Goal: Find contact information: Find contact information

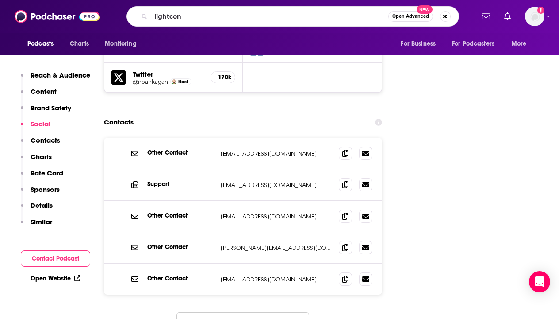
type input "lightcone"
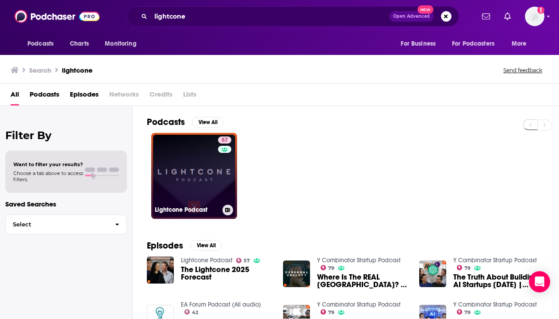
click at [208, 189] on link "57 Lightcone Podcast" at bounding box center [194, 176] width 86 height 86
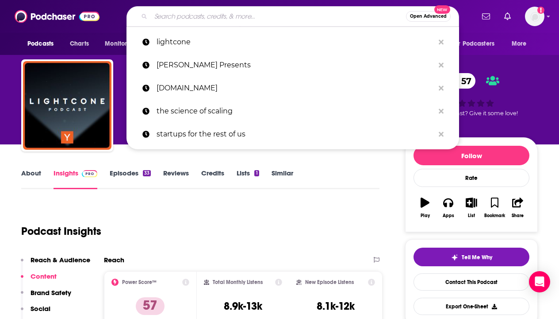
click at [200, 12] on input "Search podcasts, credits, & more..." at bounding box center [278, 16] width 255 height 14
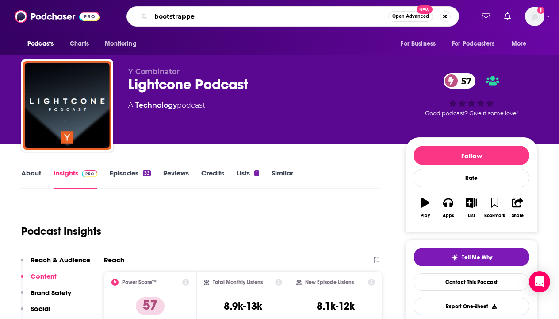
type input "bootstrapped"
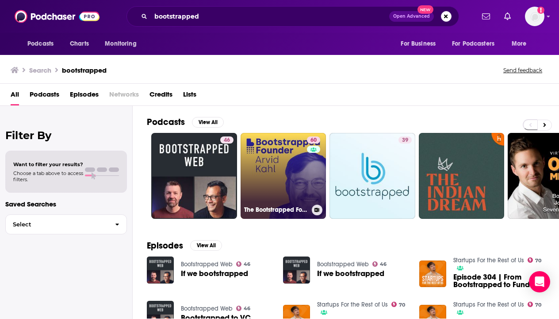
click at [287, 164] on link "60 The Bootstrapped Founder" at bounding box center [284, 176] width 86 height 86
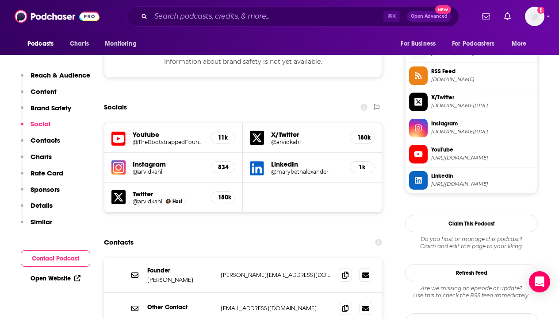
scroll to position [810, 0]
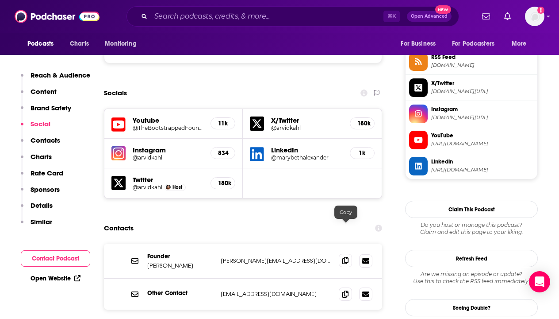
click at [346, 257] on icon at bounding box center [345, 260] width 6 height 7
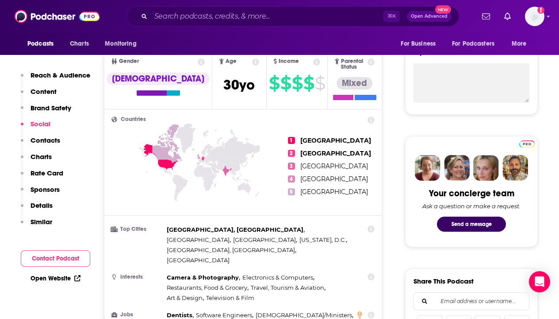
scroll to position [0, 0]
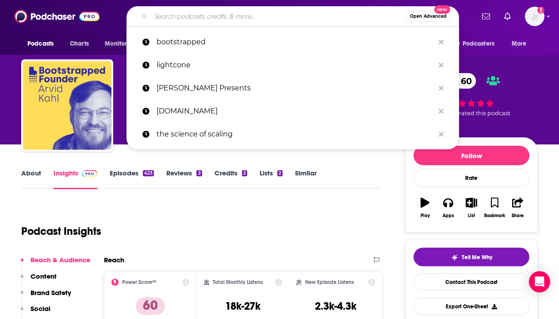
click at [193, 19] on input "Search podcasts, credits, & more..." at bounding box center [278, 16] width 255 height 14
paste input "The Official SaaStr Podcast: SaaS"
type input "The Official SaaStr Podcast: SaaS"
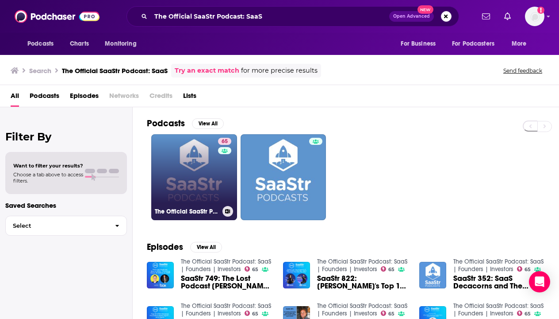
click at [177, 154] on link "65 The Official SaaStr Podcast: SaaS | Founders | Investors" at bounding box center [194, 177] width 86 height 86
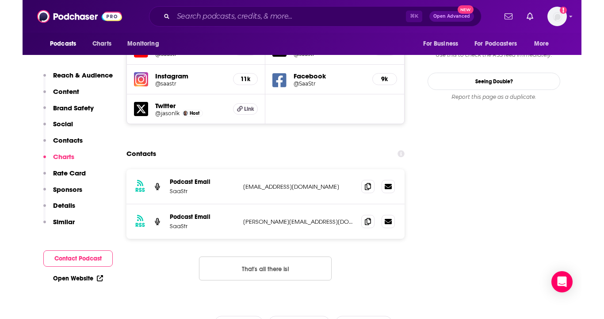
scroll to position [1022, 0]
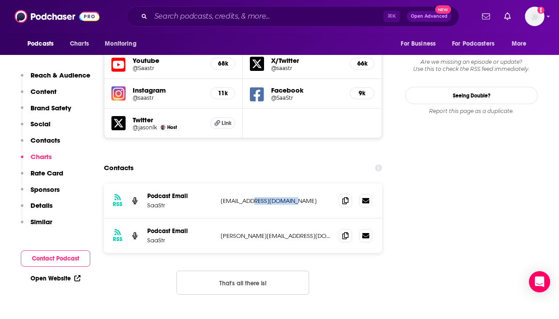
drag, startPoint x: 252, startPoint y: 153, endPoint x: 294, endPoint y: 153, distance: 41.6
click at [294, 197] on p "[EMAIL_ADDRESS][DOMAIN_NAME]" at bounding box center [276, 201] width 111 height 8
copy p "[DOMAIN_NAME]"
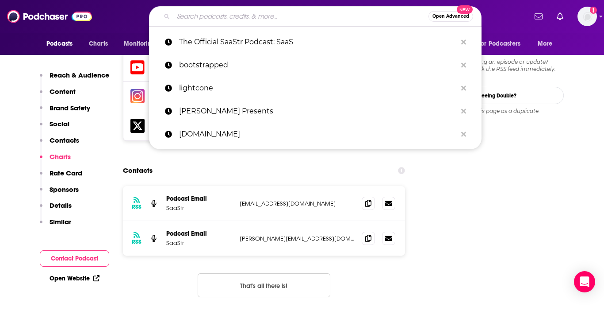
click at [202, 16] on input "Search podcasts, credits, & more..." at bounding box center [300, 16] width 255 height 14
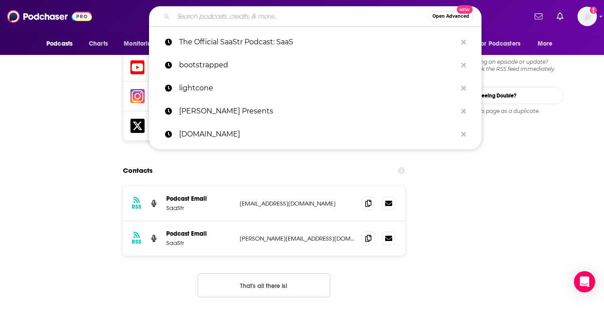
scroll to position [0, 0]
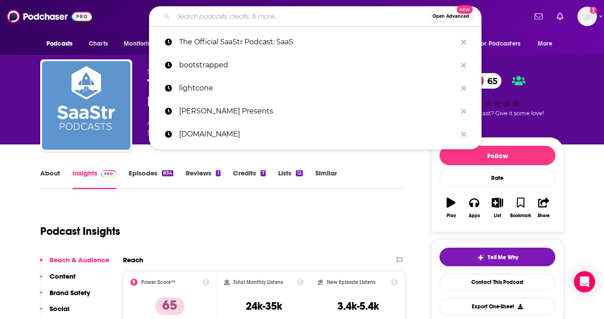
click at [205, 19] on input "Search podcasts, credits, & more..." at bounding box center [300, 16] width 255 height 14
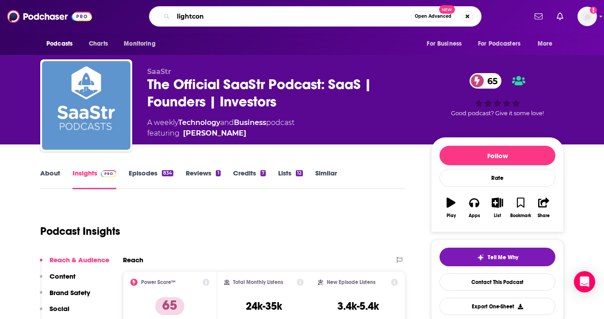
type input "lightcone"
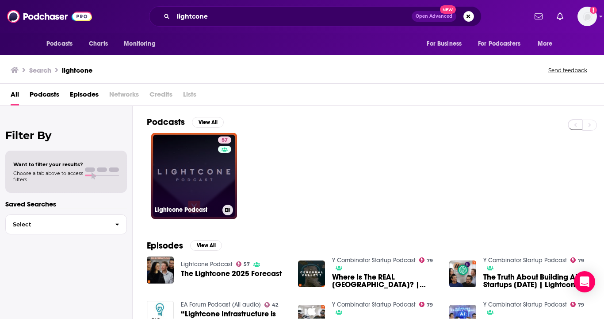
click at [175, 169] on link "57 Lightcone Podcast" at bounding box center [194, 176] width 86 height 86
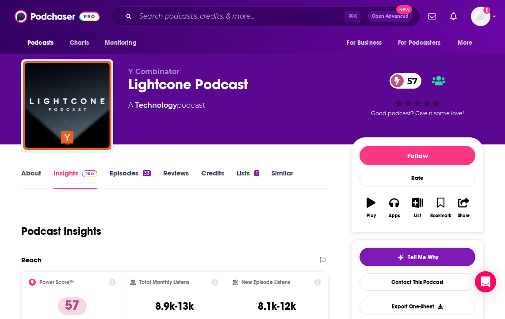
click at [142, 92] on div "Lightcone Podcast 57" at bounding box center [232, 84] width 209 height 17
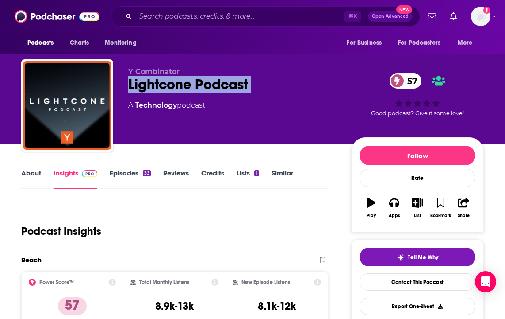
click at [142, 92] on div "Lightcone Podcast 57" at bounding box center [232, 84] width 209 height 17
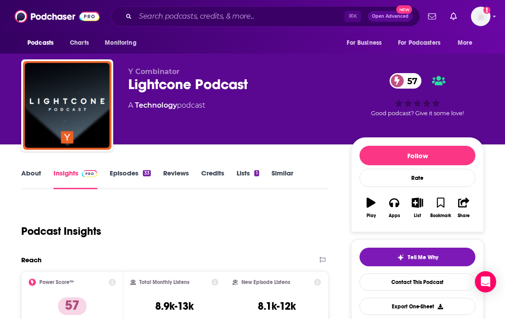
click at [265, 88] on div "Lightcone Podcast 57" at bounding box center [232, 84] width 209 height 17
